Goal: Transaction & Acquisition: Purchase product/service

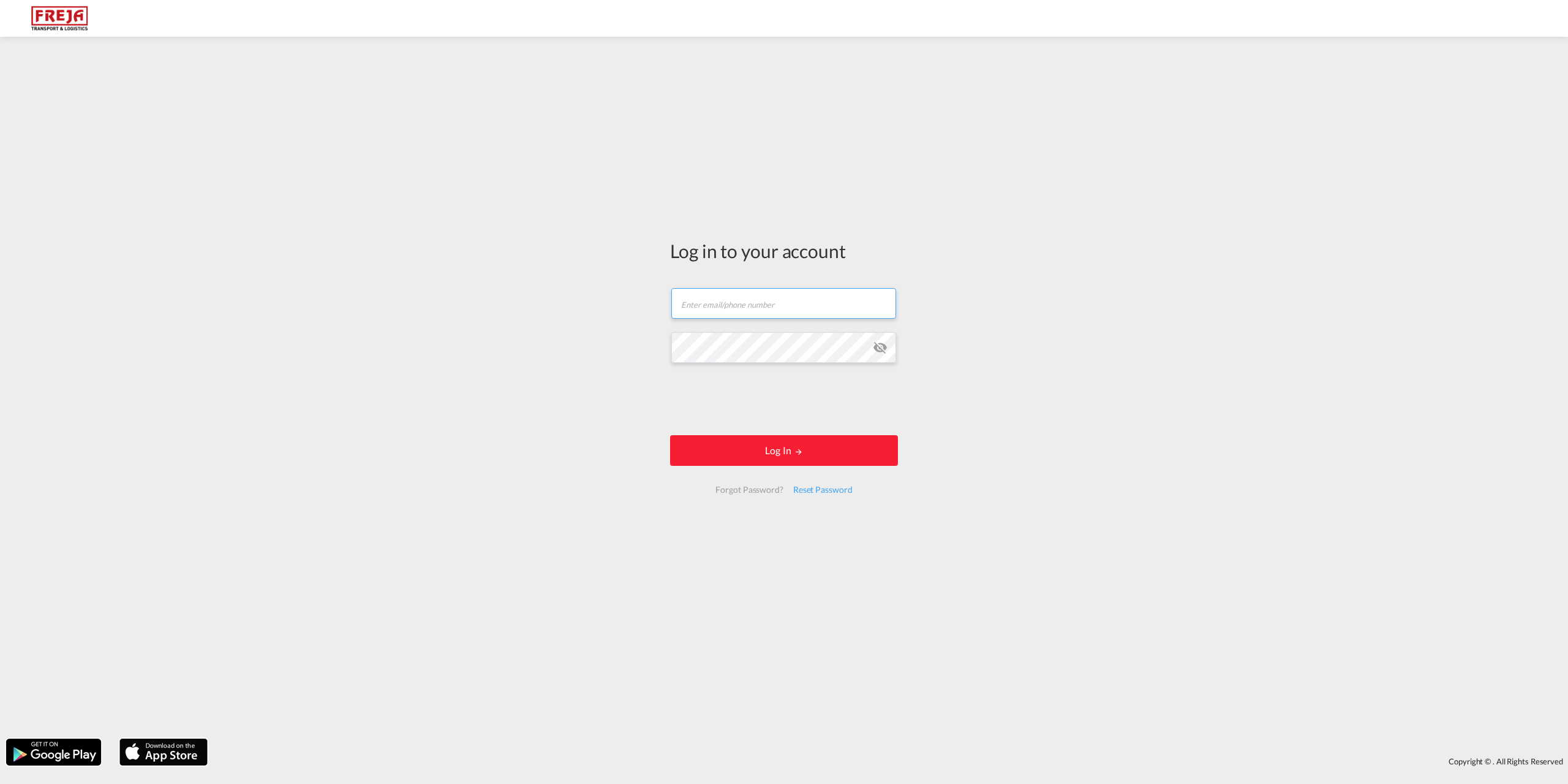
type input "[EMAIL_ADDRESS][DOMAIN_NAME]"
click at [779, 463] on button "Log In" at bounding box center [784, 450] width 228 height 31
type input "[GEOGRAPHIC_DATA], [GEOGRAPHIC_DATA]"
type input "[GEOGRAPHIC_DATA], DKFRC"
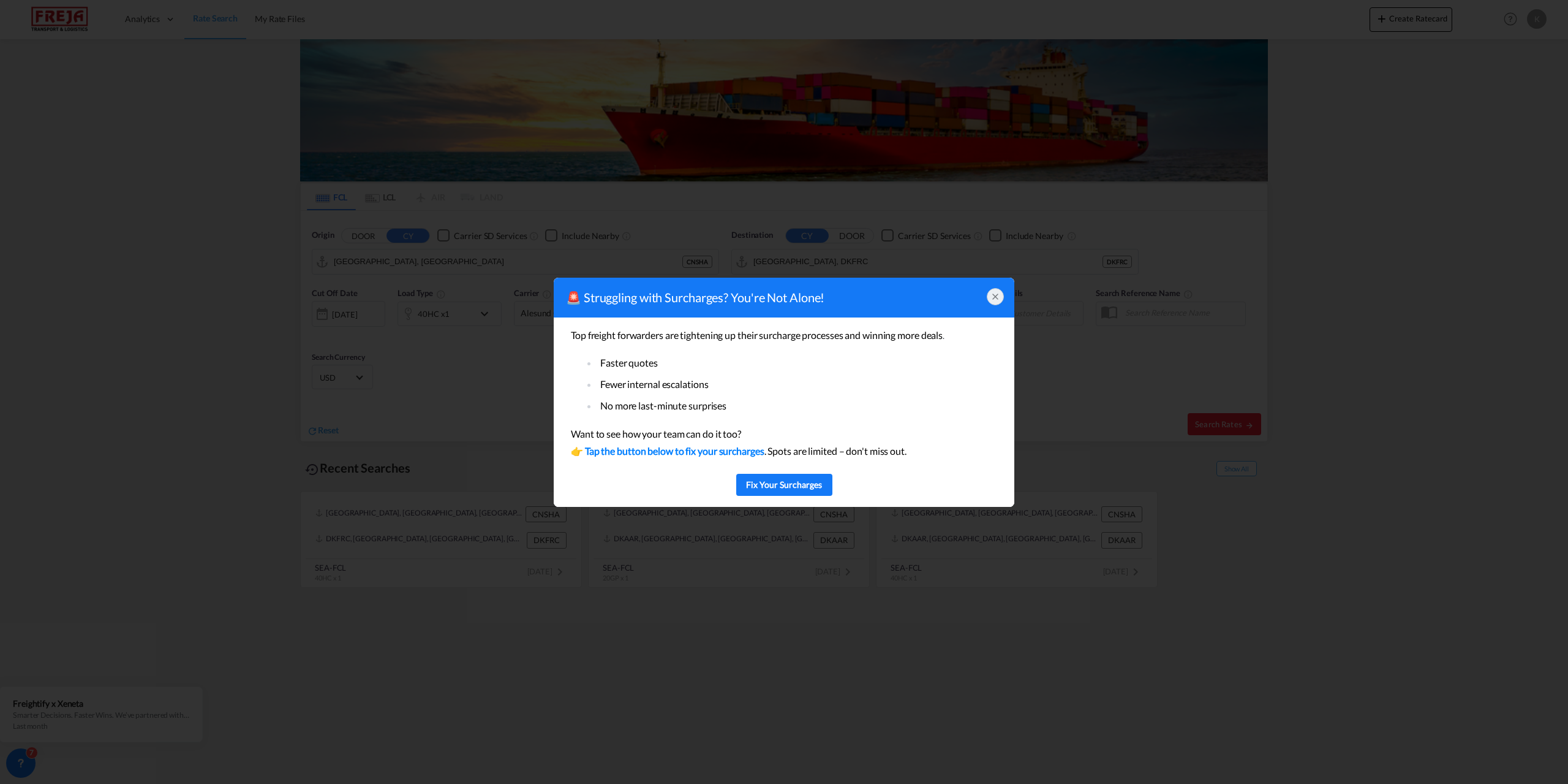
click at [998, 296] on icon at bounding box center [996, 297] width 10 height 10
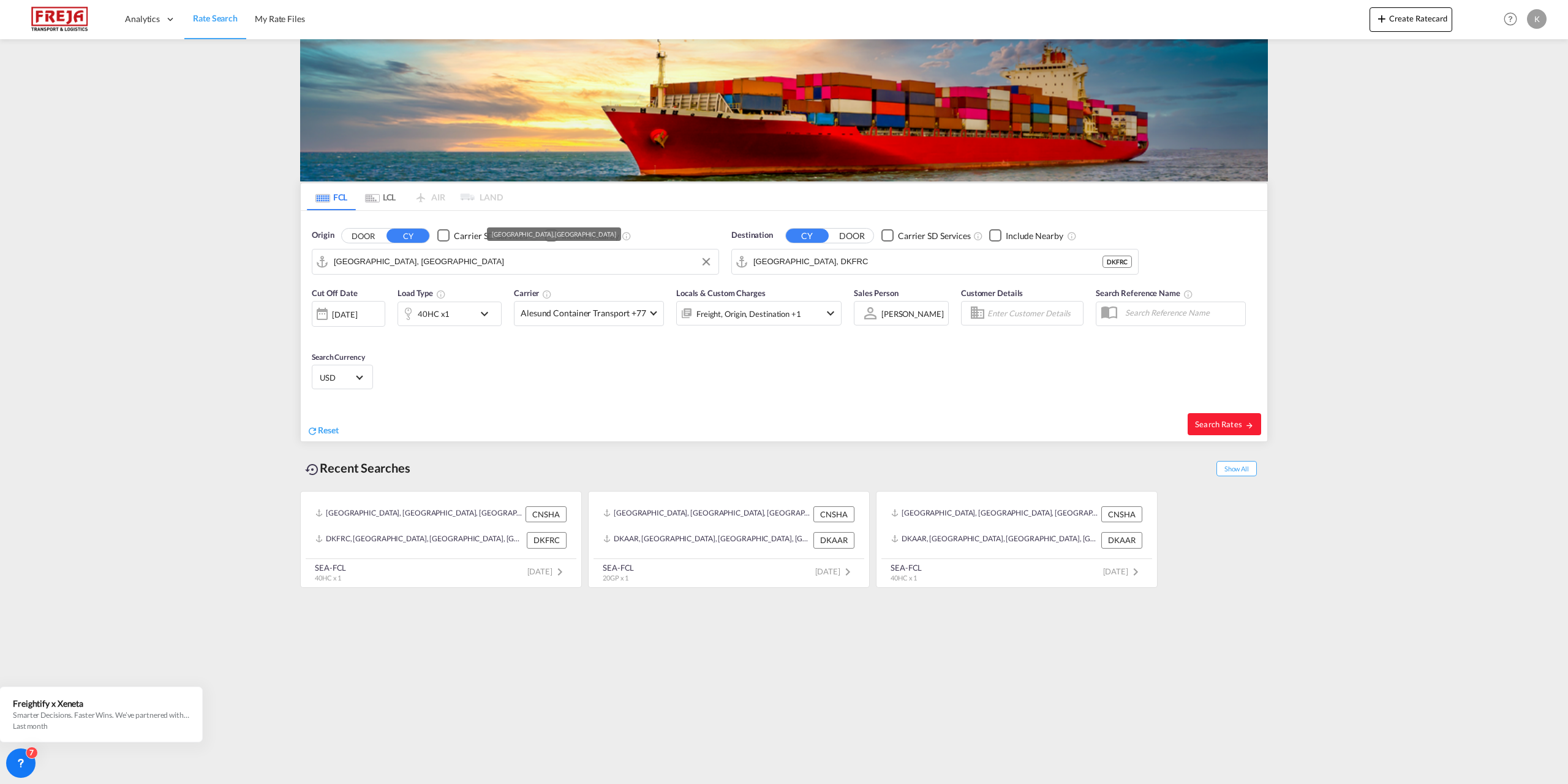
click at [420, 269] on input "[GEOGRAPHIC_DATA], [GEOGRAPHIC_DATA]" at bounding box center [523, 262] width 379 height 19
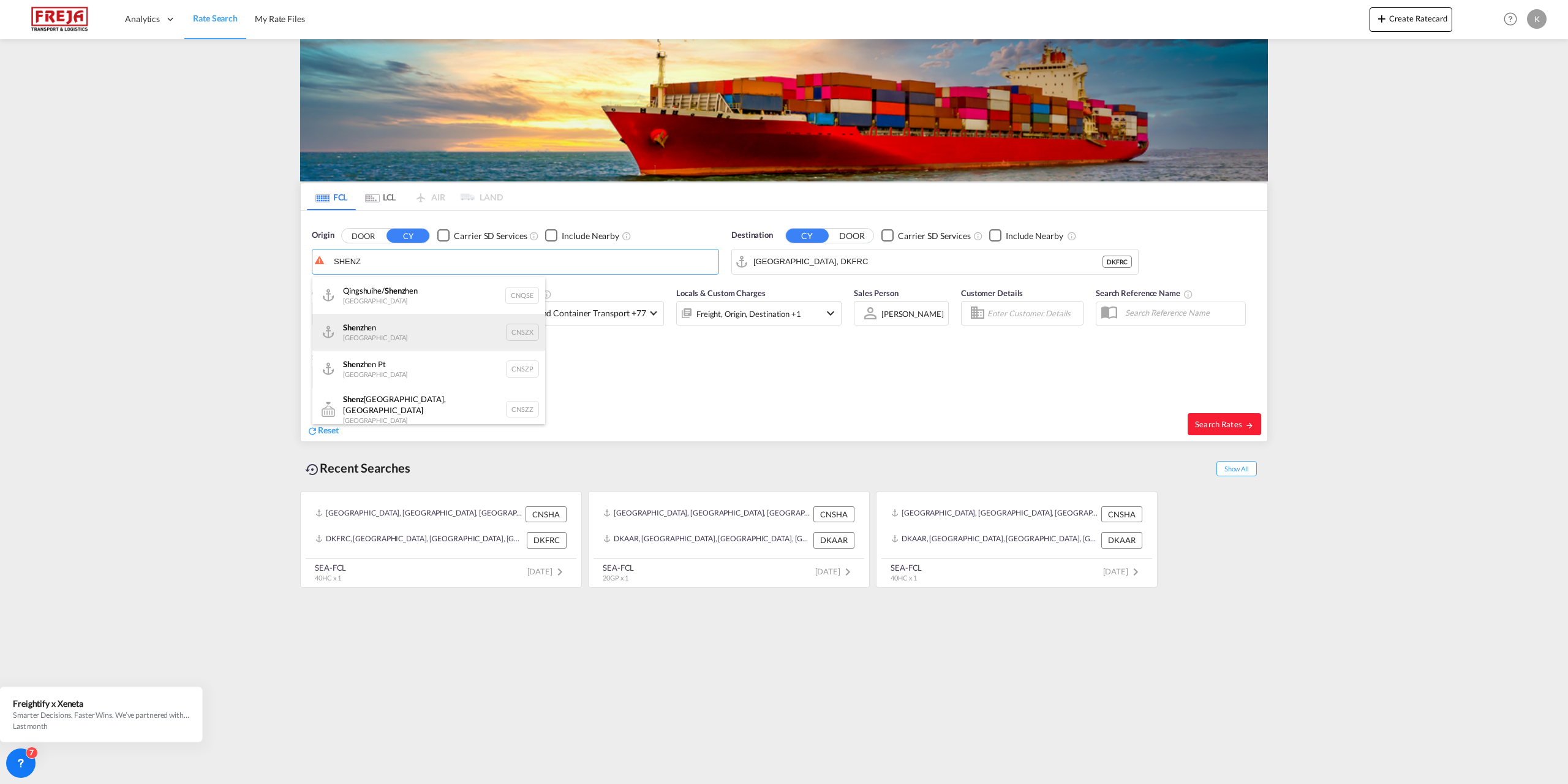
click at [372, 328] on div "Shenz hen China CNSZX" at bounding box center [429, 332] width 233 height 37
type input "[GEOGRAPHIC_DATA], CNSZX"
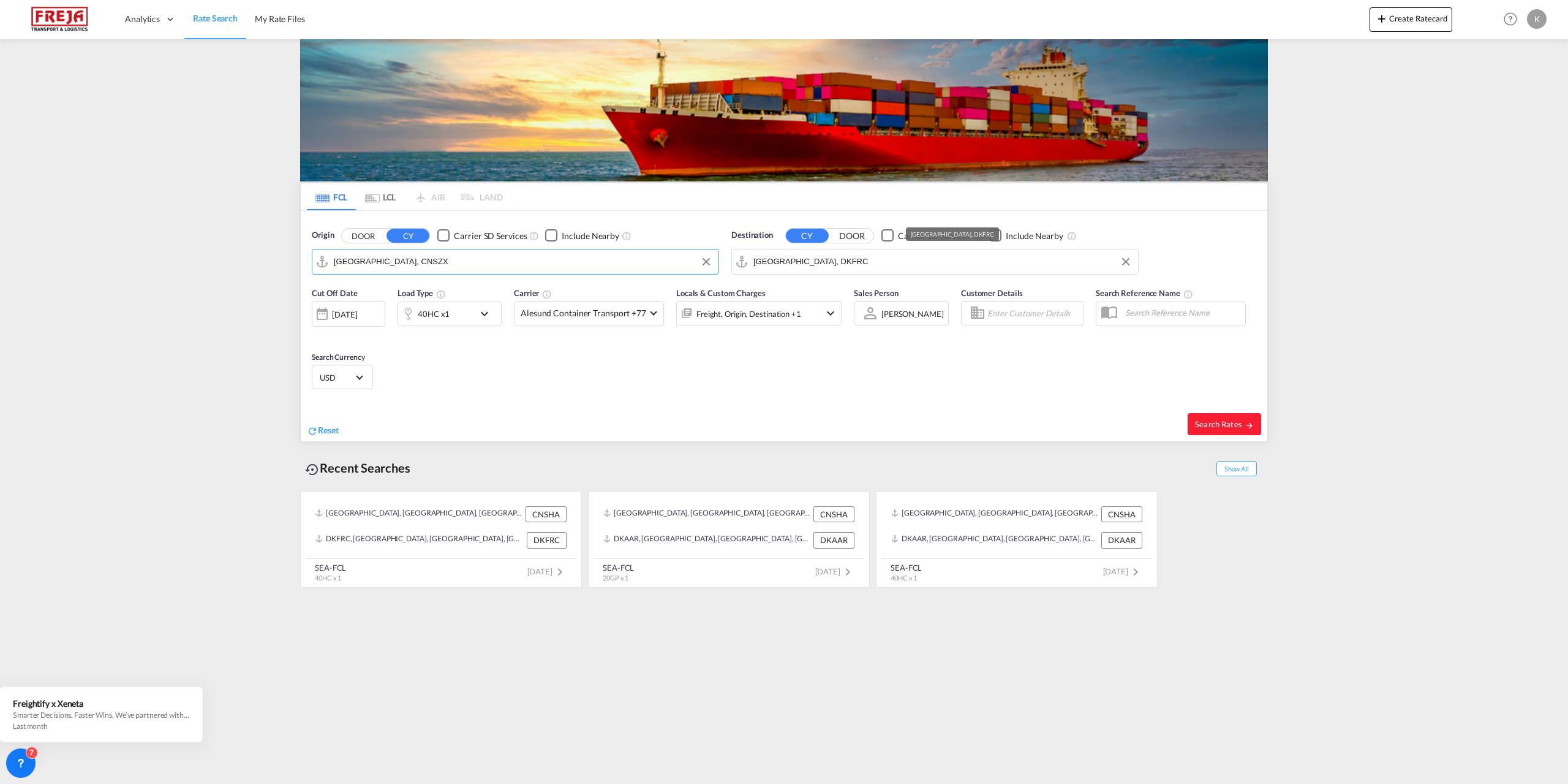
click at [843, 266] on input "[GEOGRAPHIC_DATA], DKFRC" at bounding box center [943, 262] width 379 height 19
click at [794, 289] on div "Aarhus [GEOGRAPHIC_DATA] [GEOGRAPHIC_DATA]" at bounding box center [848, 295] width 233 height 37
type input "[GEOGRAPHIC_DATA], [GEOGRAPHIC_DATA]"
click at [1230, 422] on span "Search Rates" at bounding box center [1225, 424] width 59 height 10
type input "CNSZX to DKAAR / [DATE]"
